Goal: Navigation & Orientation: Find specific page/section

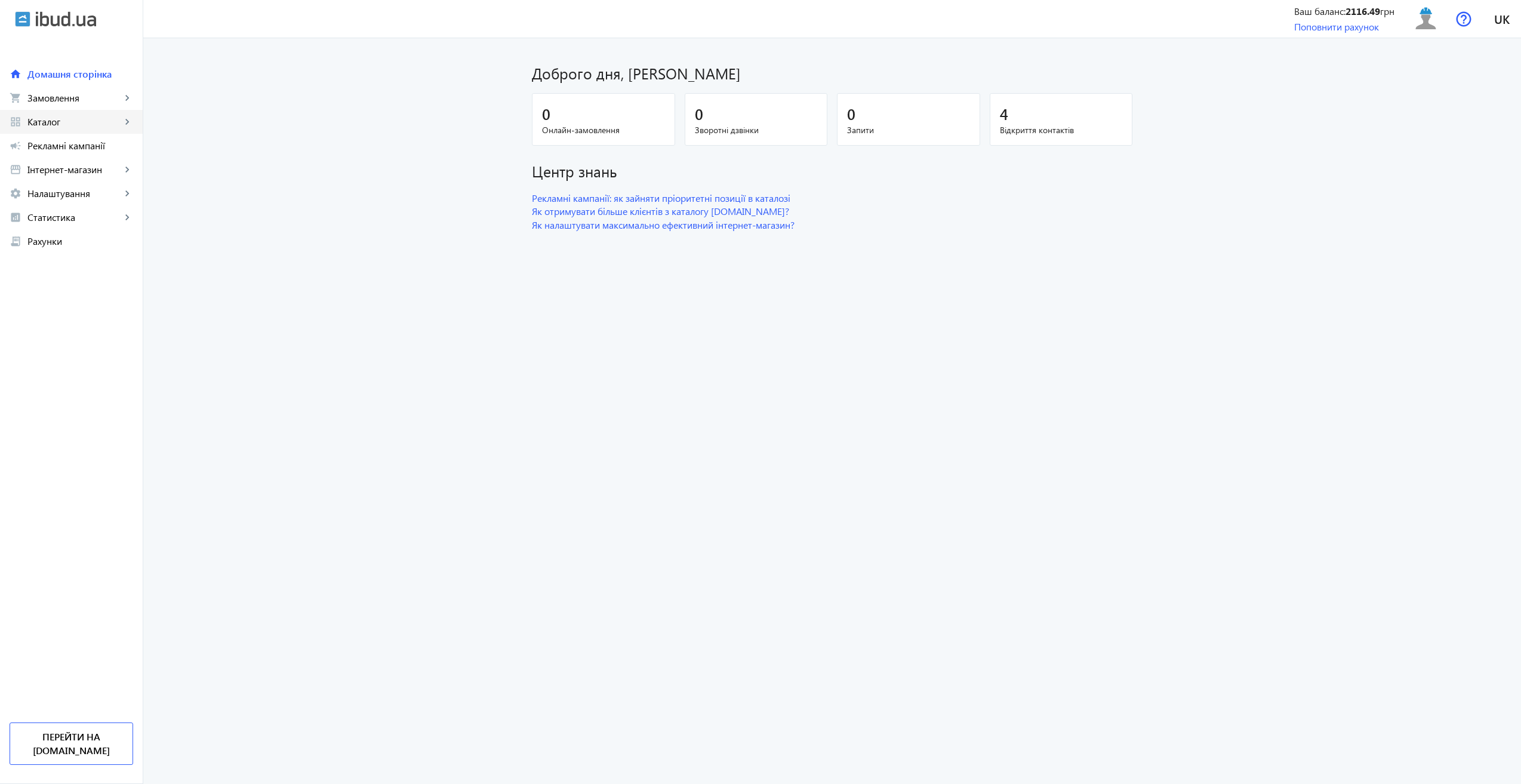
click at [46, 130] on link "grid_view Каталог keyboard_arrow_right" at bounding box center [71, 122] width 142 height 24
click at [75, 177] on link "Категорії" at bounding box center [71, 169] width 142 height 24
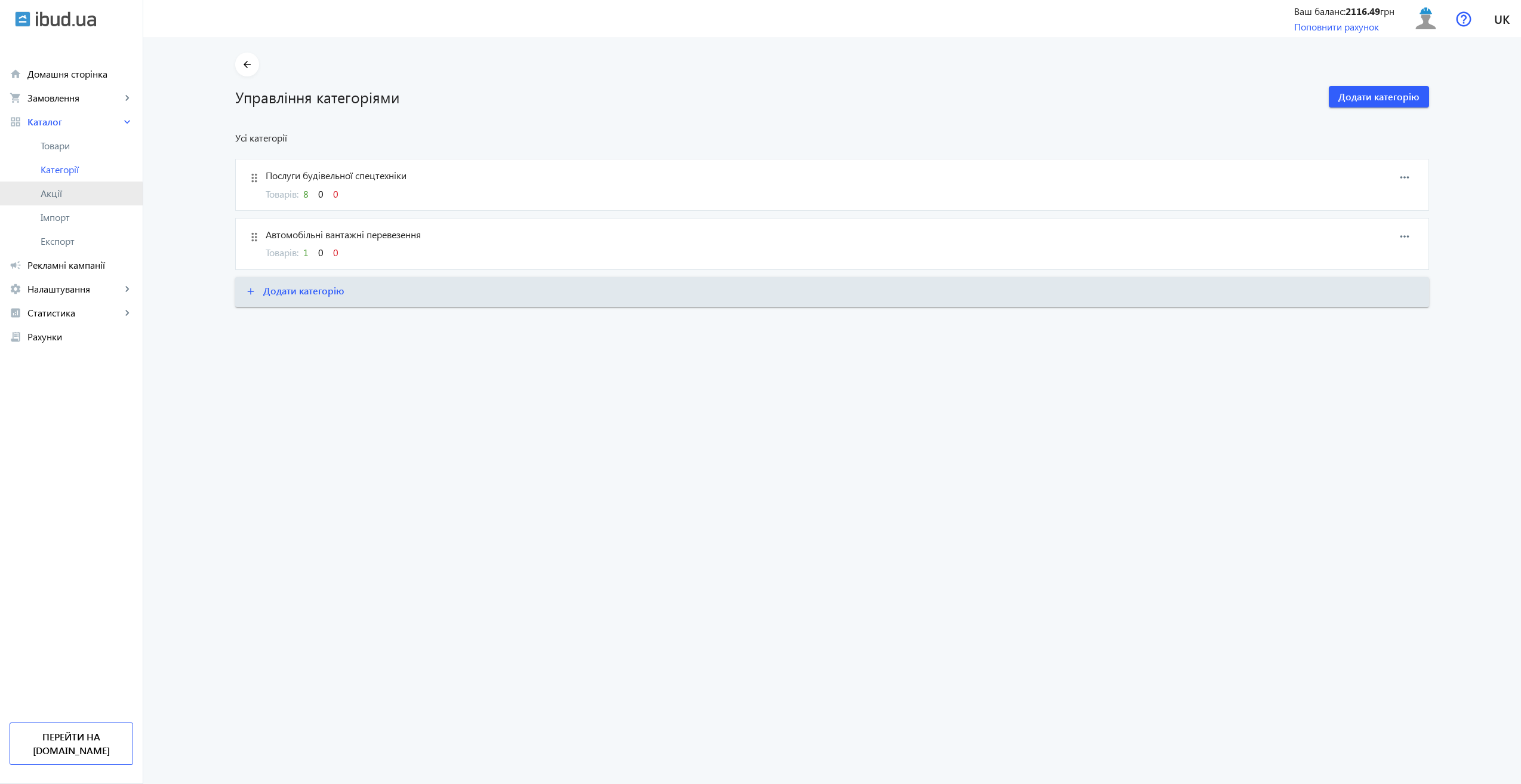
click at [64, 196] on span "Акції" at bounding box center [87, 193] width 93 height 12
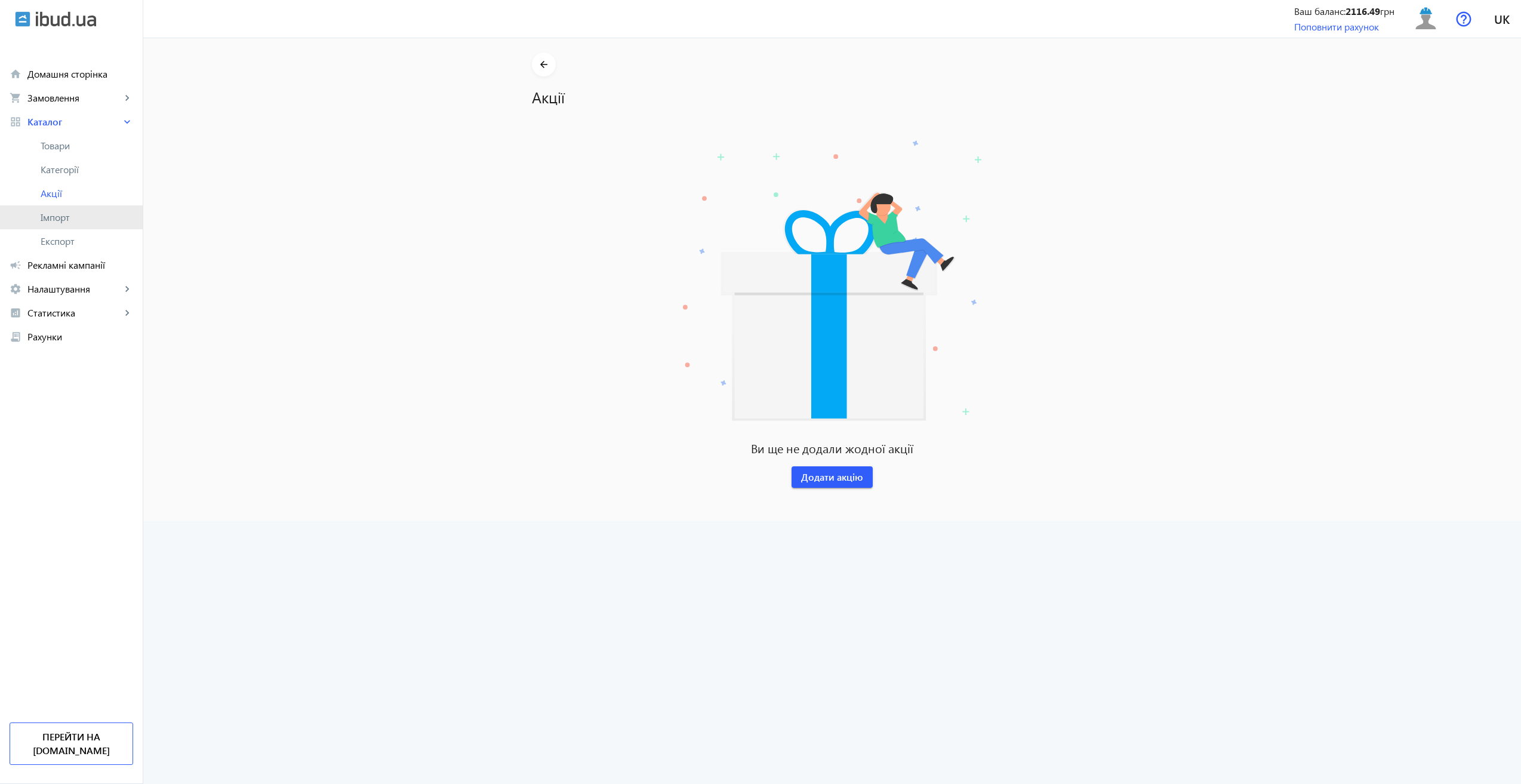
click at [68, 225] on link "Імпорт" at bounding box center [71, 217] width 142 height 24
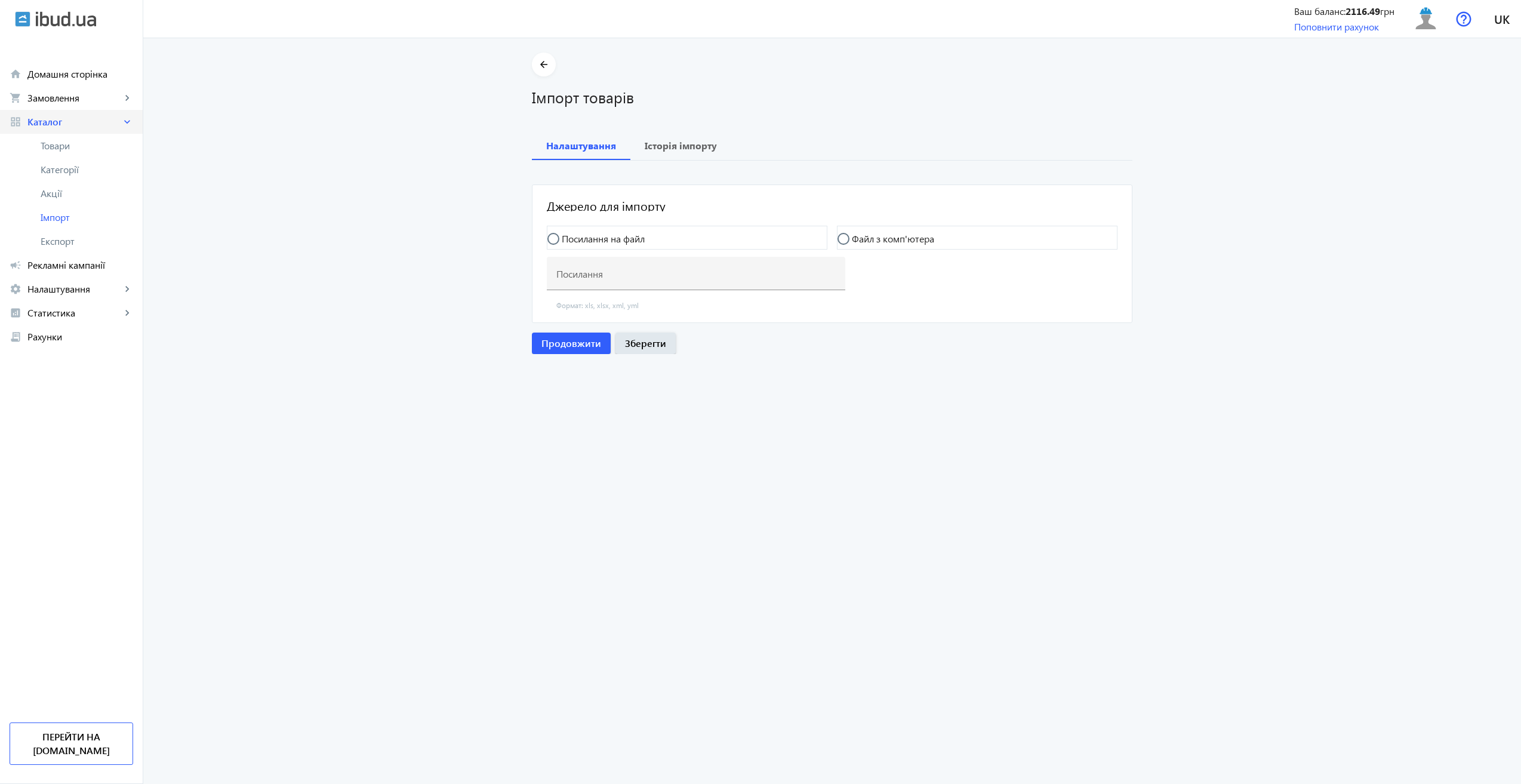
click at [57, 111] on link "grid_view Каталог keyboard_arrow_right" at bounding box center [71, 122] width 142 height 24
click at [62, 102] on span "Замовлення" at bounding box center [75, 97] width 94 height 12
click at [85, 167] on link "Зворотні дзвінки" at bounding box center [71, 158] width 142 height 24
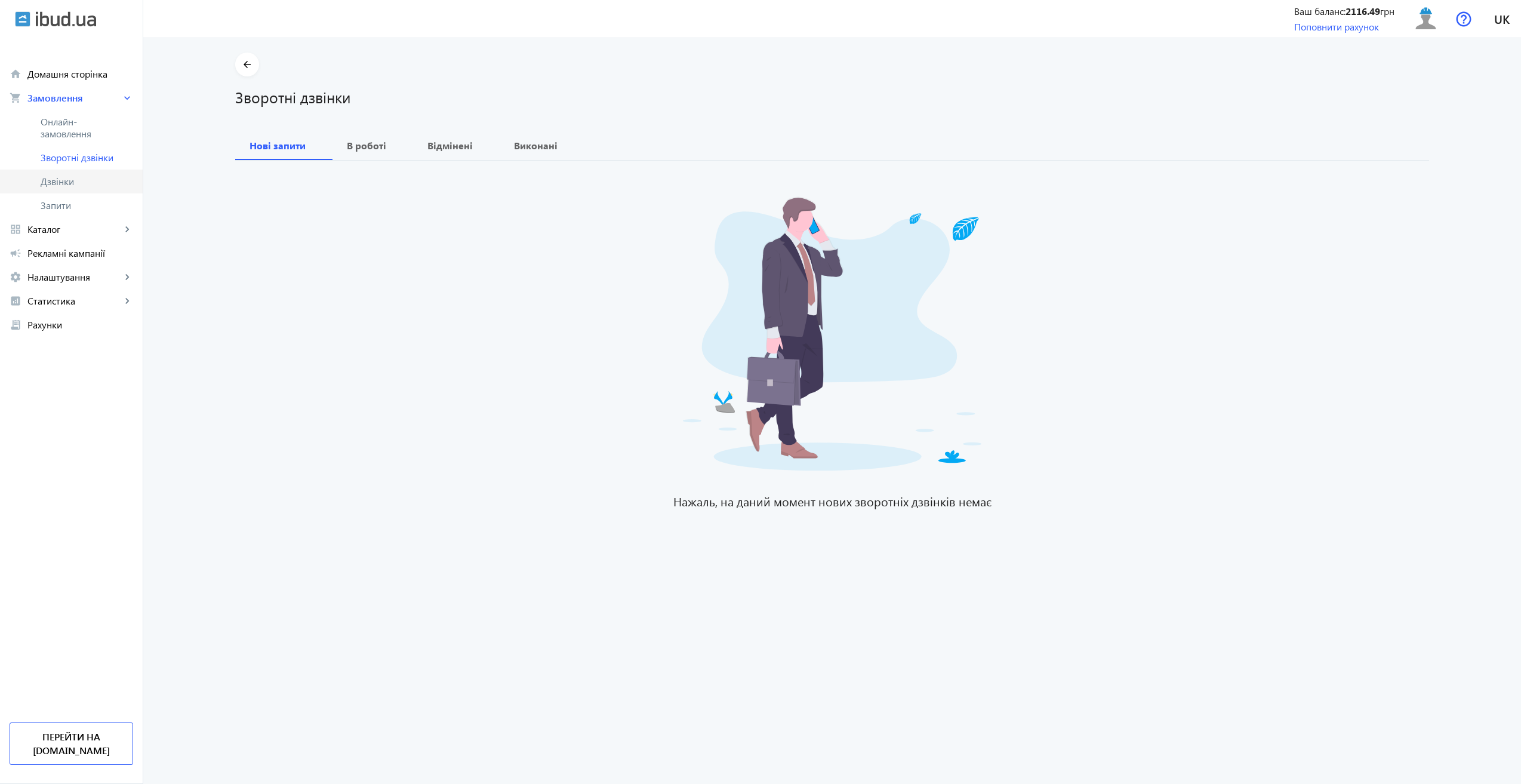
click at [75, 179] on span "Дзвінки" at bounding box center [87, 181] width 93 height 12
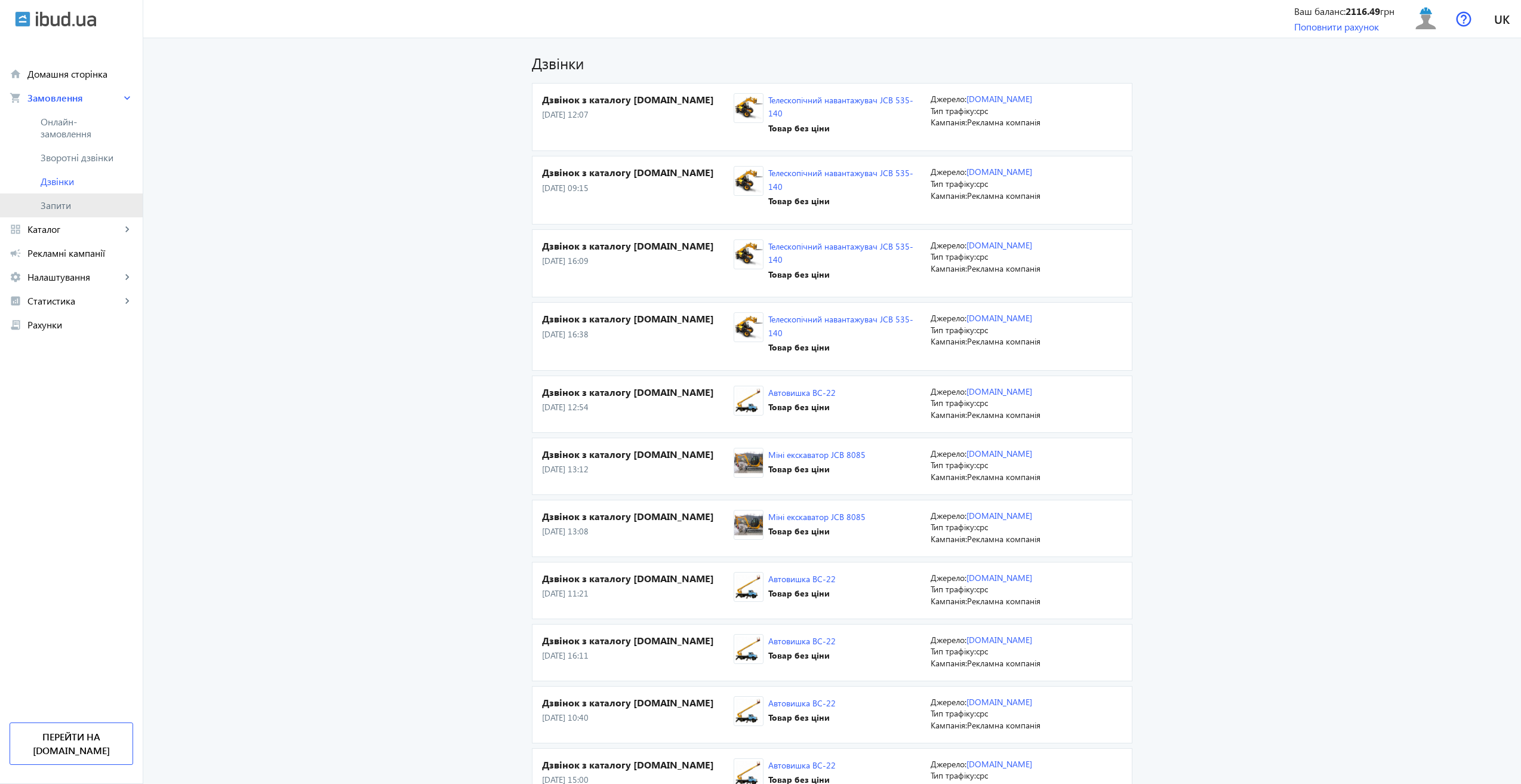
click at [70, 204] on span "Запити" at bounding box center [87, 205] width 93 height 12
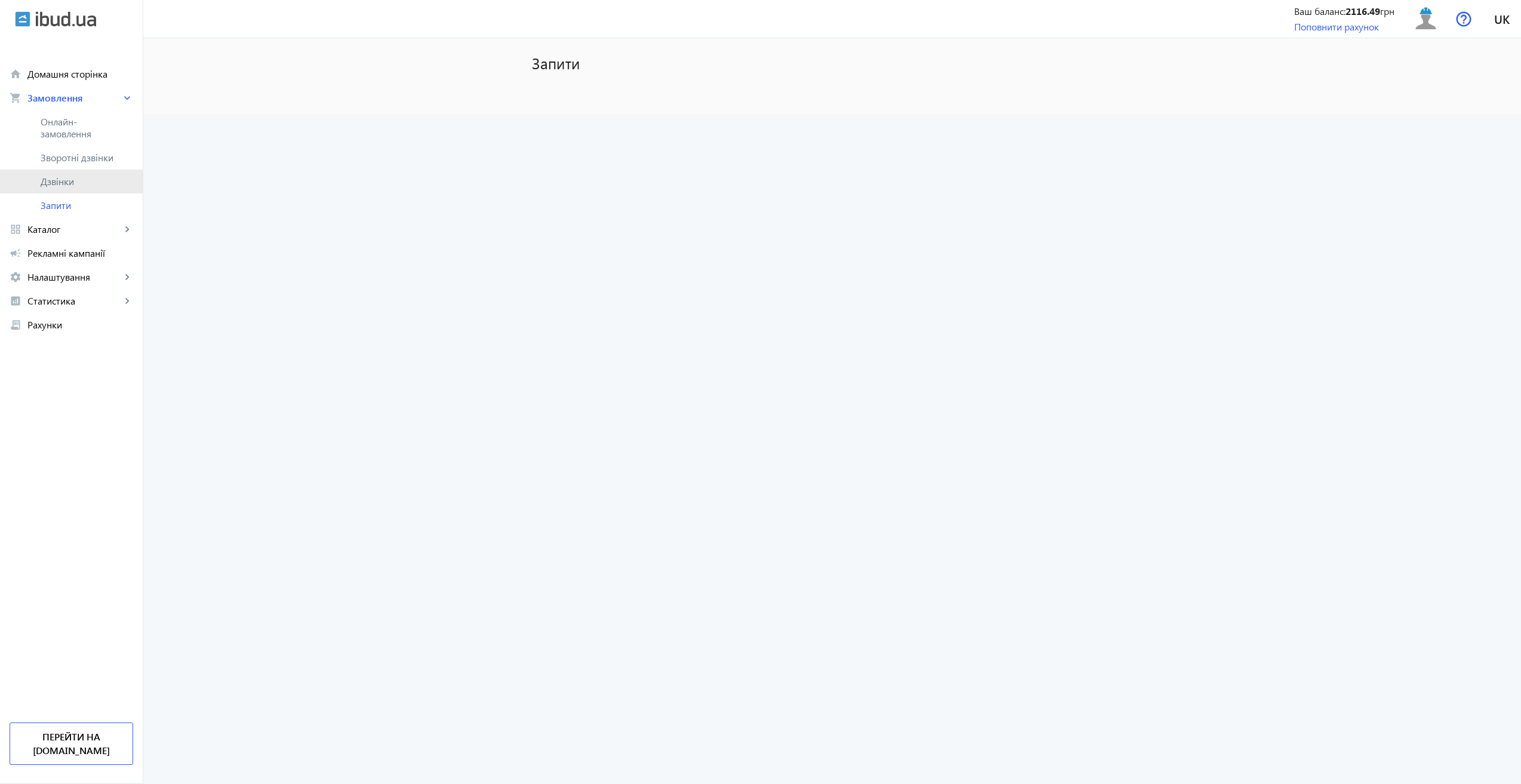
click at [80, 185] on span "Дзвінки" at bounding box center [87, 181] width 93 height 12
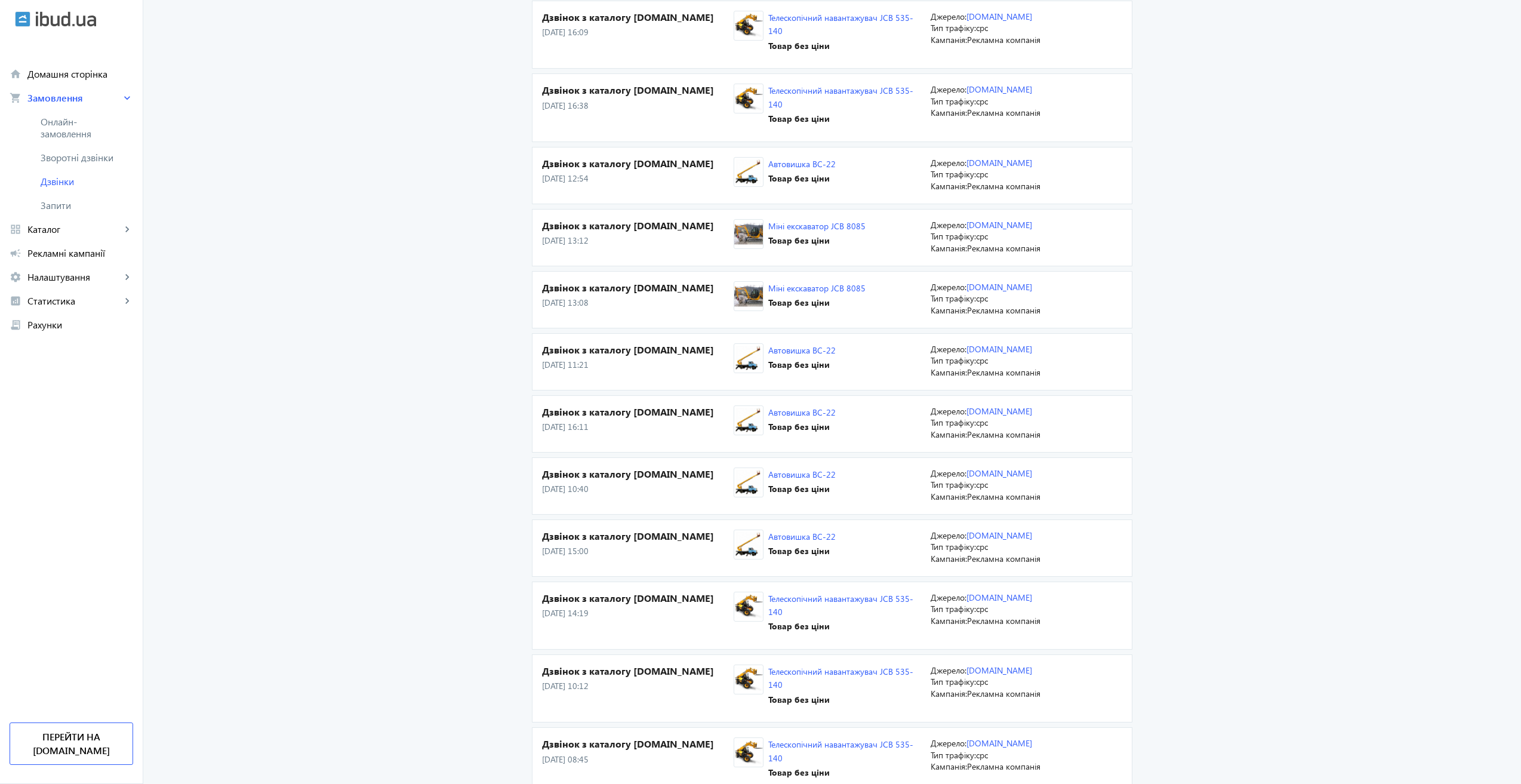
scroll to position [239, 0]
